Goal: Task Accomplishment & Management: Manage account settings

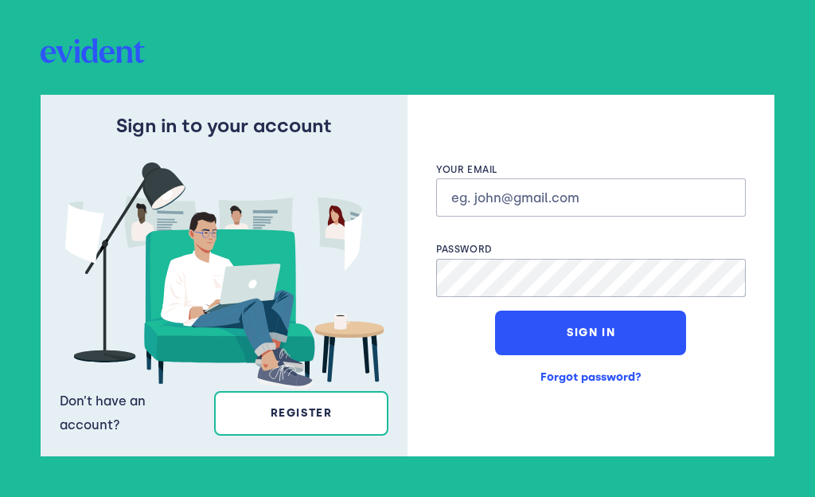
click at [565, 204] on input "text" at bounding box center [591, 197] width 310 height 38
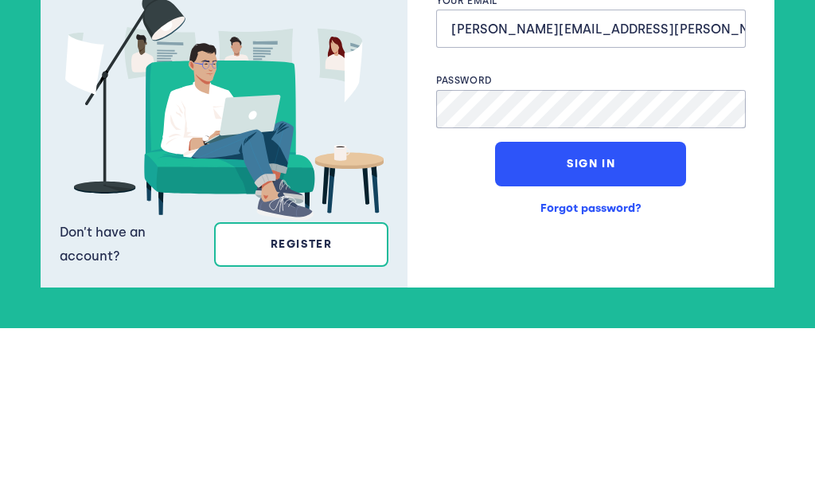
click at [608, 310] on button "Sign In" at bounding box center [590, 332] width 191 height 45
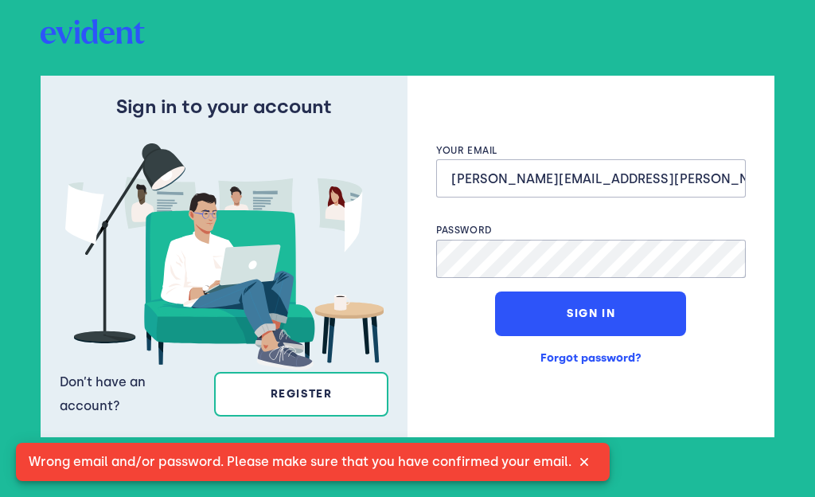
click at [458, 187] on input "[PERSON_NAME][EMAIL_ADDRESS][PERSON_NAME][DOMAIN_NAME]" at bounding box center [591, 178] width 310 height 38
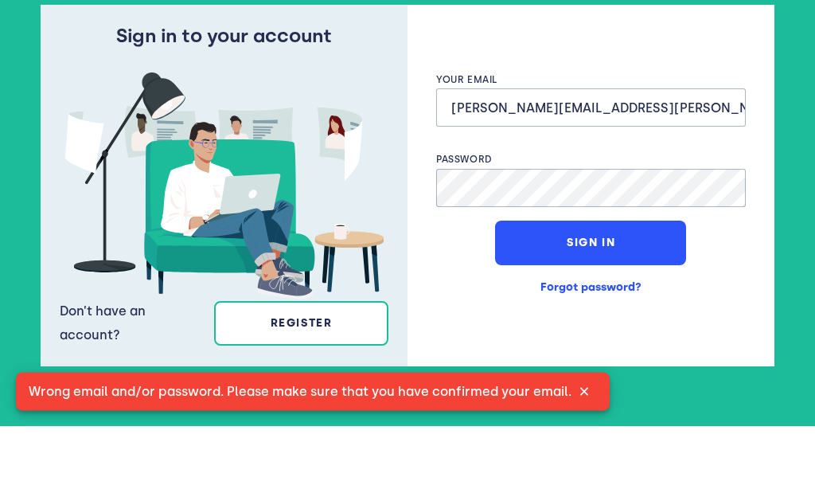
click at [465, 159] on input "[PERSON_NAME][EMAIL_ADDRESS][PERSON_NAME][DOMAIN_NAME]" at bounding box center [591, 178] width 310 height 38
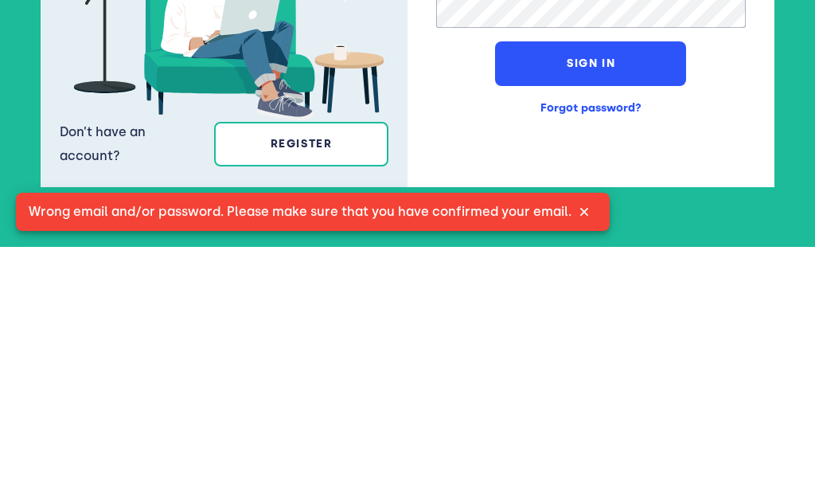
type input "[PERSON_NAME][EMAIL_ADDRESS][PERSON_NAME][DOMAIN_NAME]"
click at [578, 291] on button "Sign In" at bounding box center [590, 313] width 191 height 45
